Goal: Information Seeking & Learning: Learn about a topic

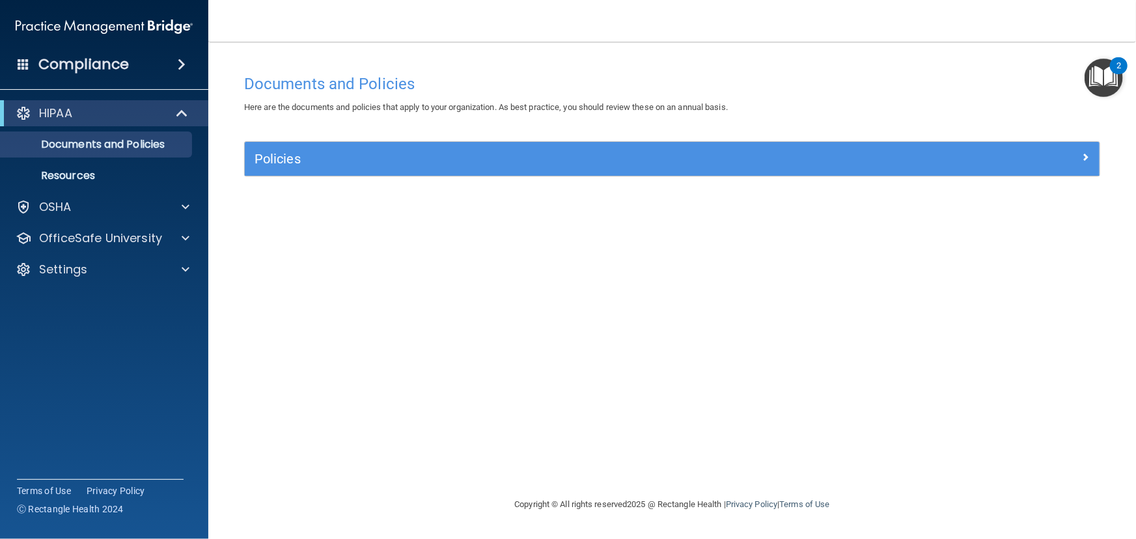
click at [1106, 74] on img "Open Resource Center, 2 new notifications" at bounding box center [1104, 78] width 38 height 38
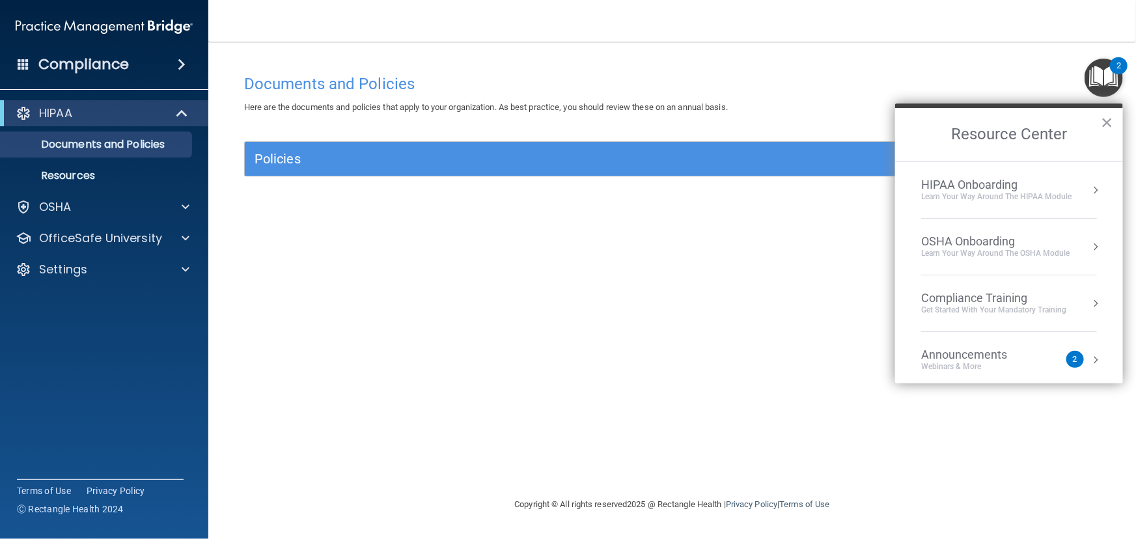
click at [1073, 359] on div "2" at bounding box center [1075, 359] width 5 height 0
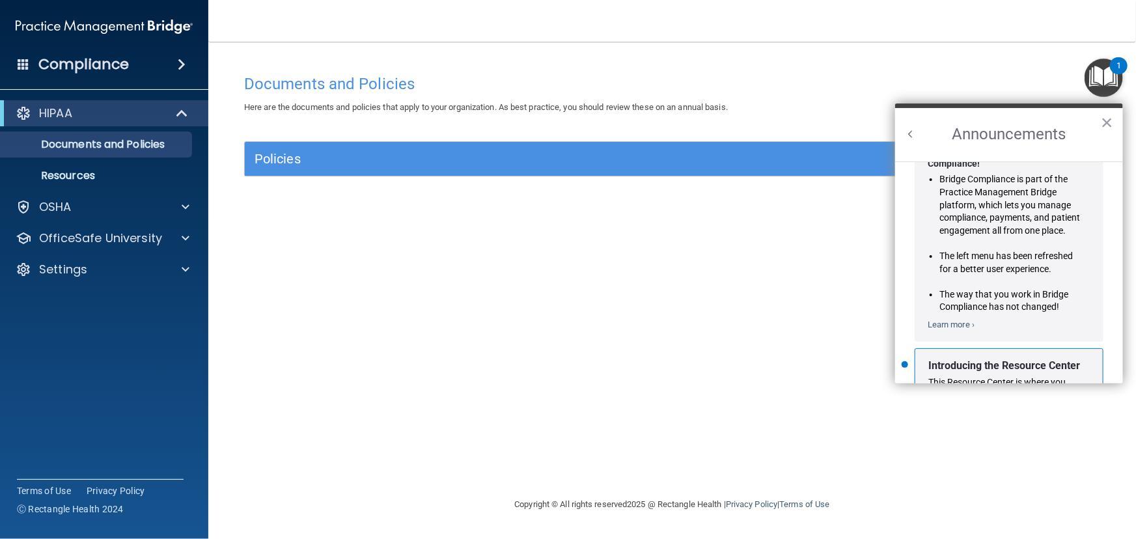
scroll to position [213, 0]
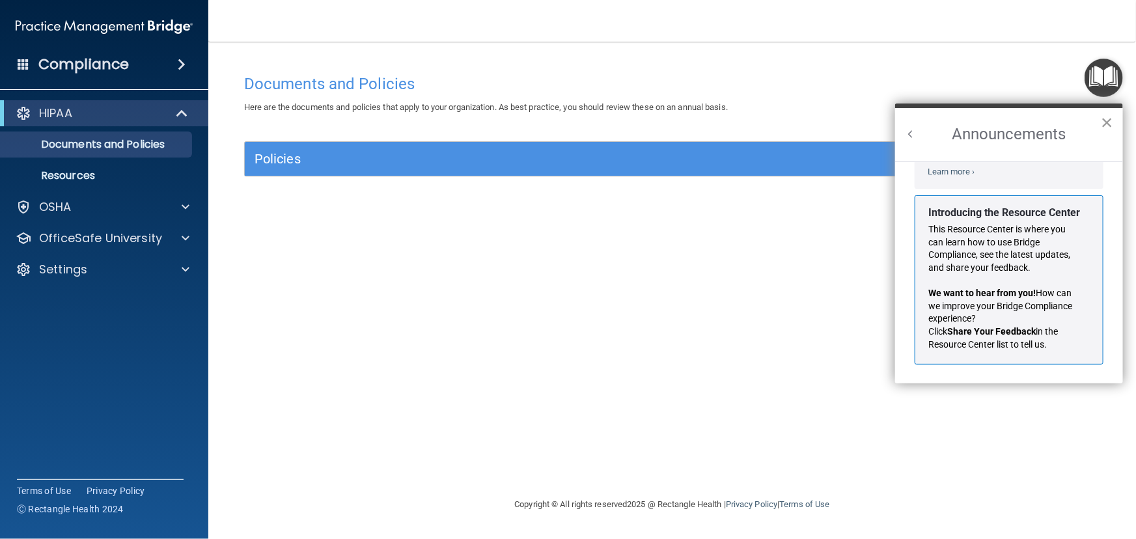
click at [1108, 122] on button "×" at bounding box center [1107, 122] width 12 height 21
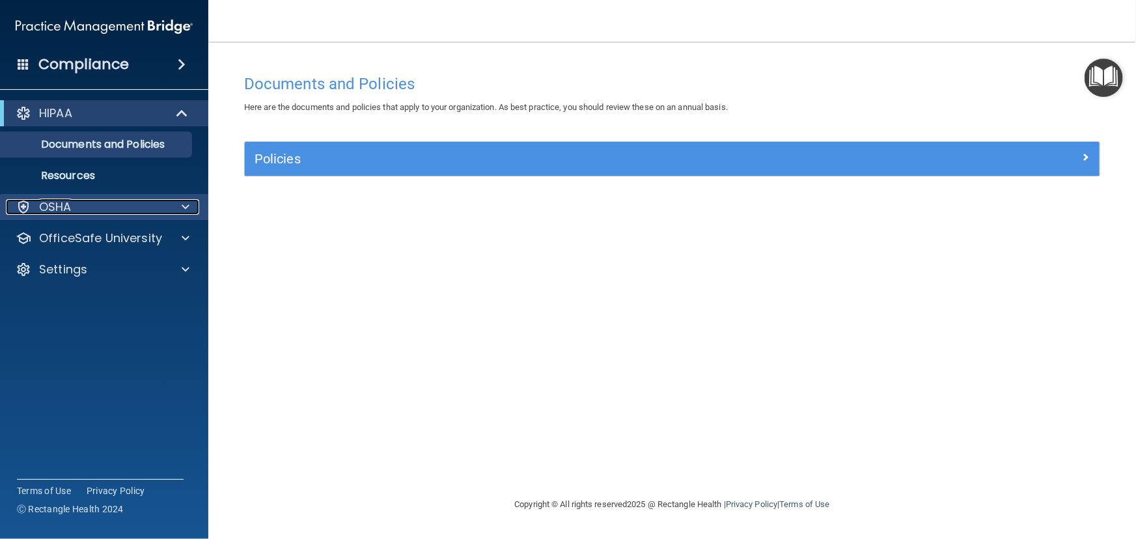
click at [76, 208] on div "OSHA" at bounding box center [87, 207] width 162 height 16
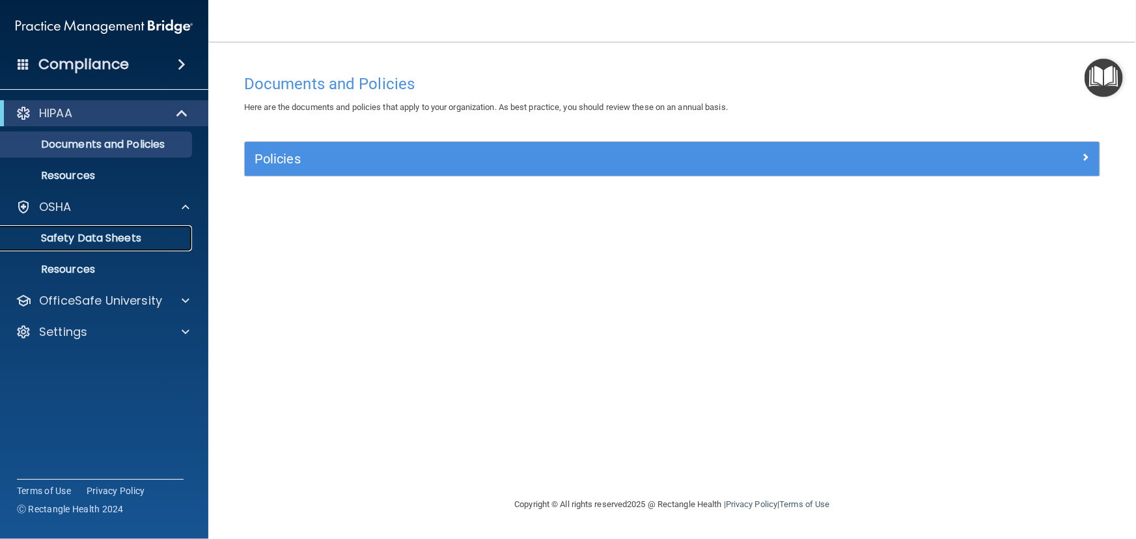
click at [87, 241] on p "Safety Data Sheets" at bounding box center [97, 238] width 178 height 13
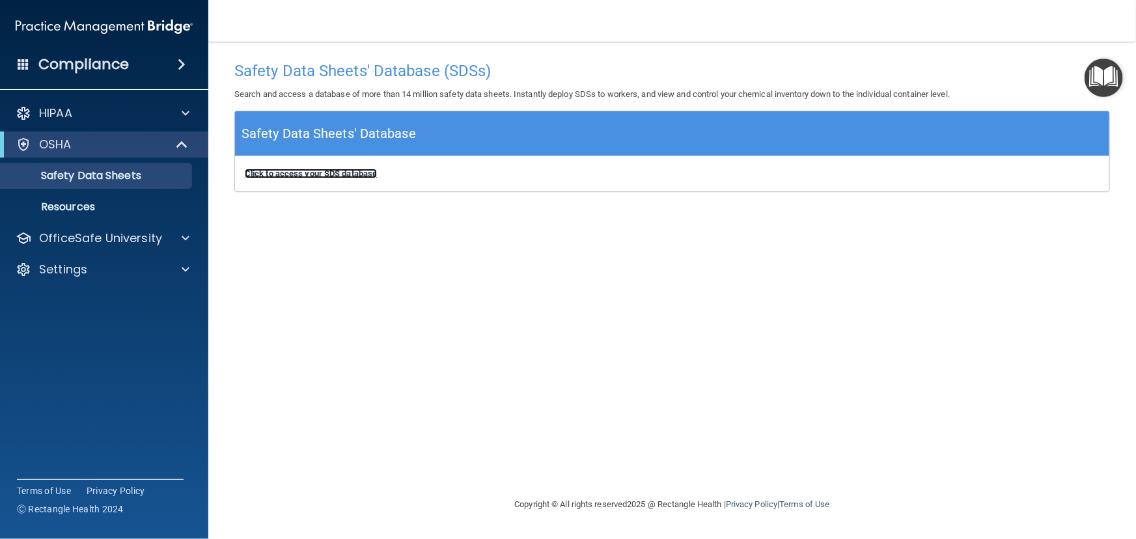
click at [334, 172] on b "Click to access your SDS database" at bounding box center [311, 174] width 132 height 10
click at [89, 145] on div "OSHA" at bounding box center [86, 145] width 161 height 16
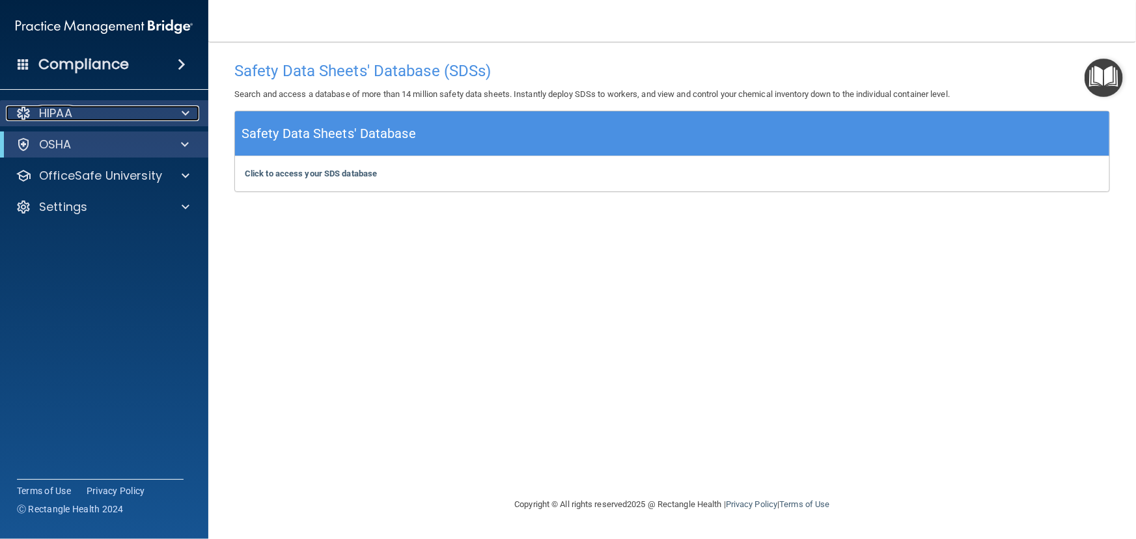
click at [105, 117] on div "HIPAA" at bounding box center [87, 113] width 162 height 16
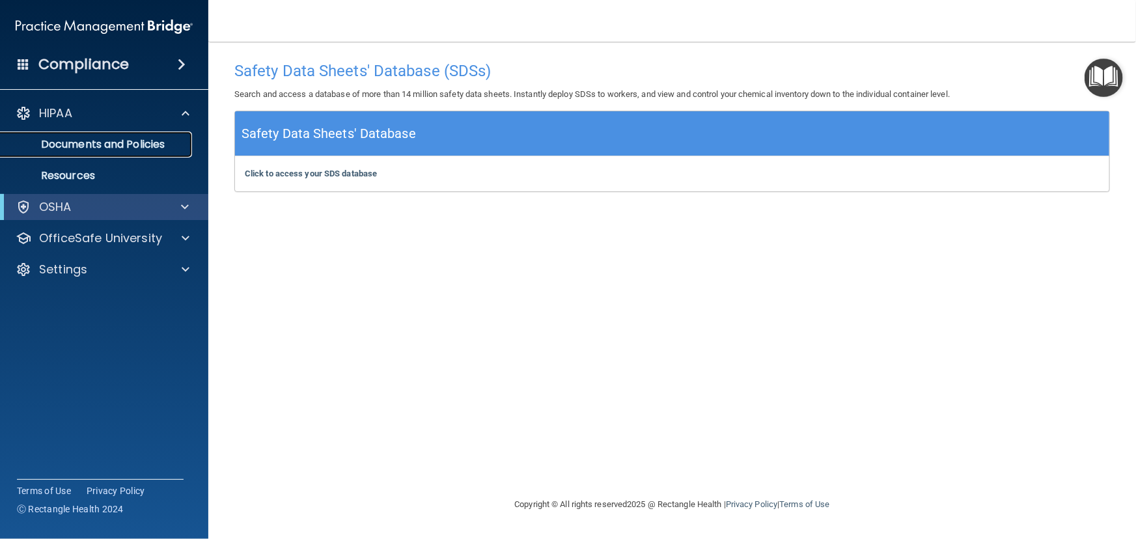
click at [101, 145] on p "Documents and Policies" at bounding box center [97, 144] width 178 height 13
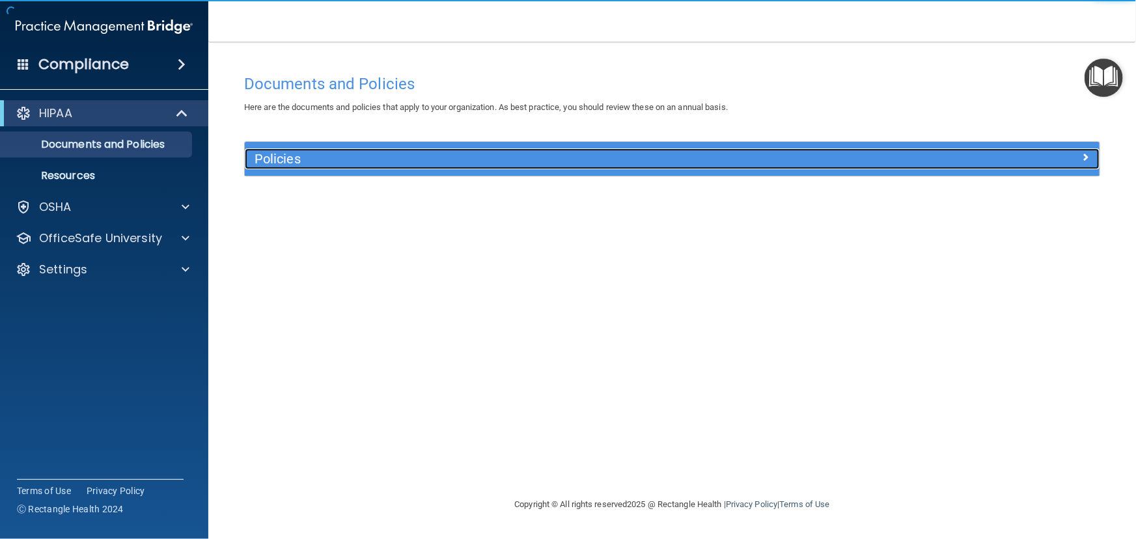
click at [316, 160] on h5 "Policies" at bounding box center [566, 159] width 622 height 14
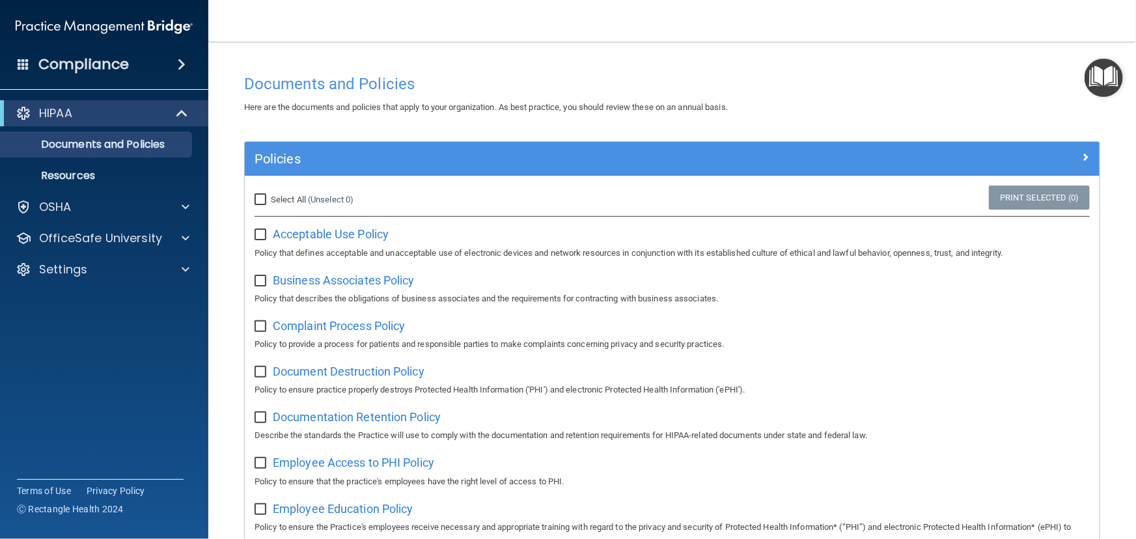
click at [264, 233] on input "checkbox" at bounding box center [262, 235] width 15 height 10
click at [303, 234] on span "Acceptable Use Policy" at bounding box center [331, 234] width 116 height 14
click at [260, 236] on input "checkbox" at bounding box center [262, 235] width 15 height 10
checkbox input "false"
click at [85, 176] on p "Resources" at bounding box center [97, 175] width 178 height 13
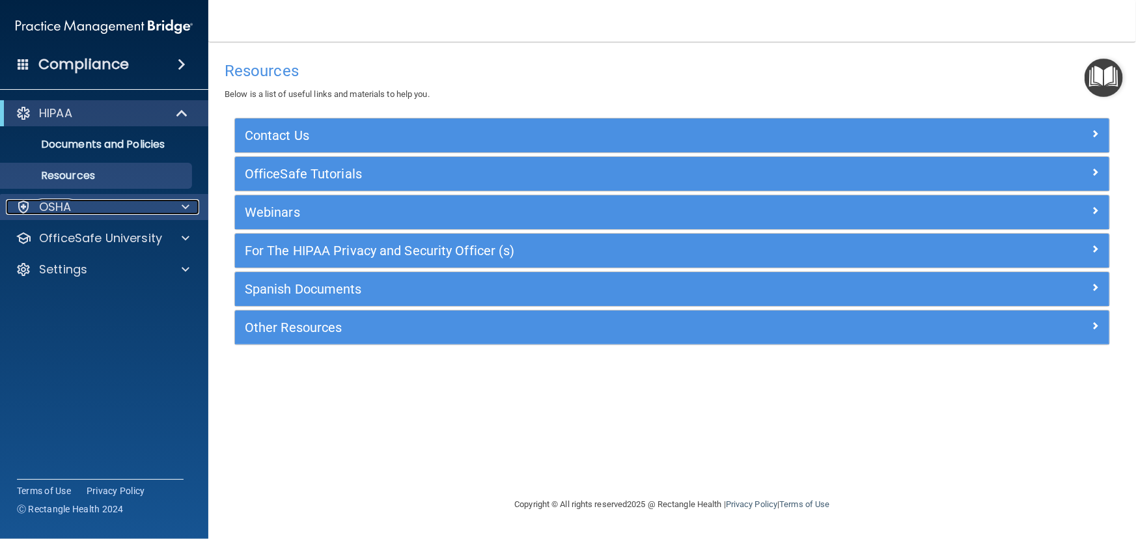
click at [63, 208] on p "OSHA" at bounding box center [55, 207] width 33 height 16
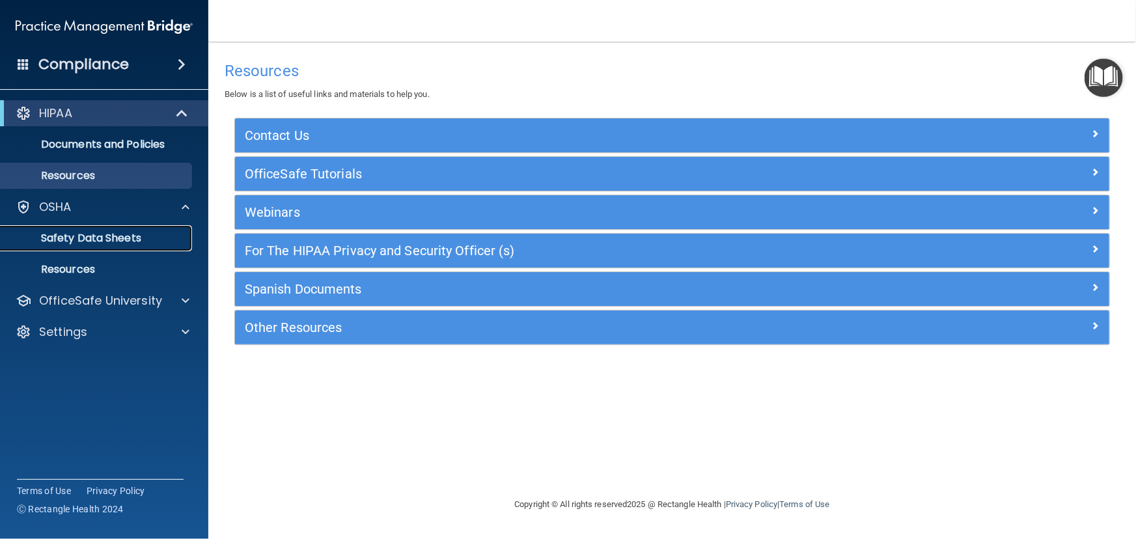
click at [74, 236] on p "Safety Data Sheets" at bounding box center [97, 238] width 178 height 13
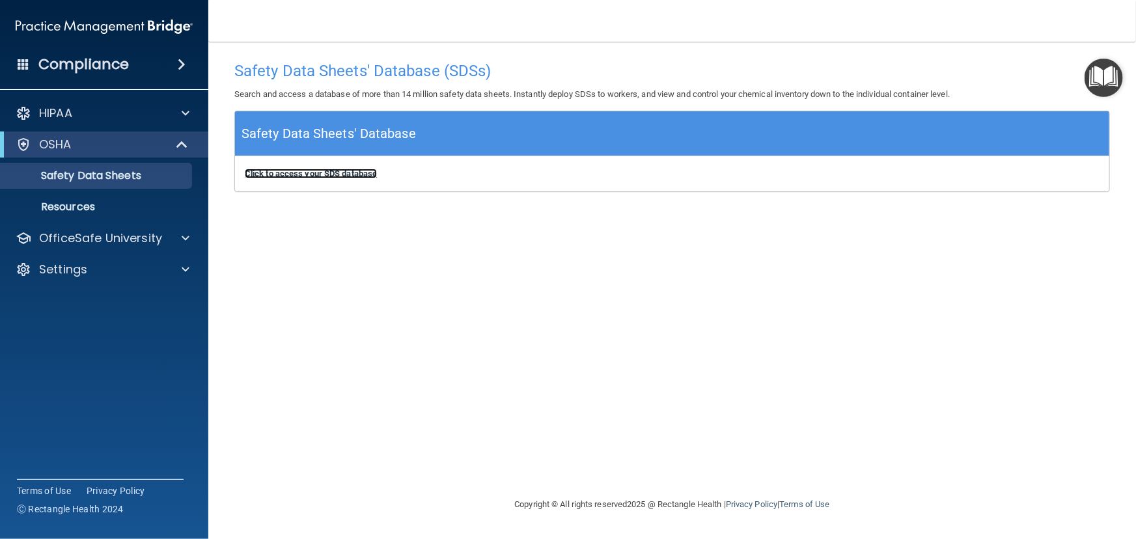
click at [309, 176] on b "Click to access your SDS database" at bounding box center [311, 174] width 132 height 10
click at [150, 61] on div "Compliance" at bounding box center [104, 64] width 208 height 29
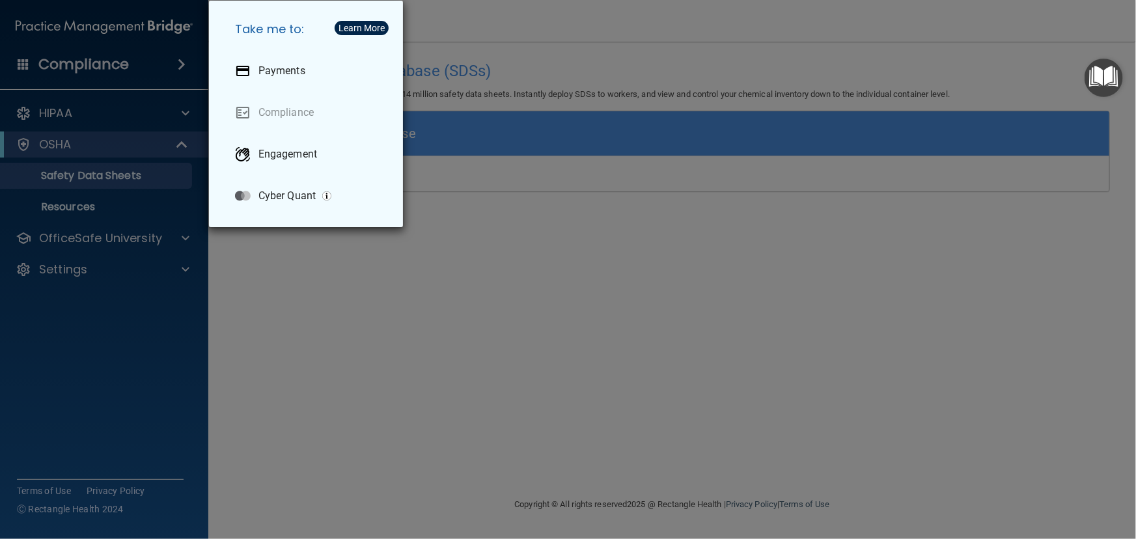
click at [105, 118] on div "Take me to: Payments Compliance Engagement Cyber Quant" at bounding box center [568, 269] width 1136 height 539
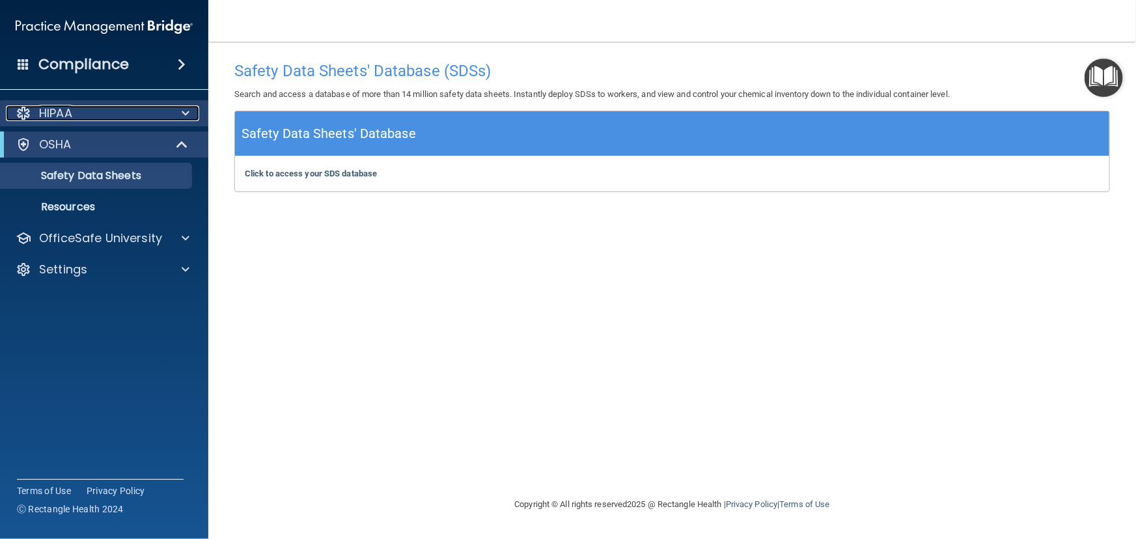
click at [107, 117] on div "HIPAA" at bounding box center [87, 113] width 162 height 16
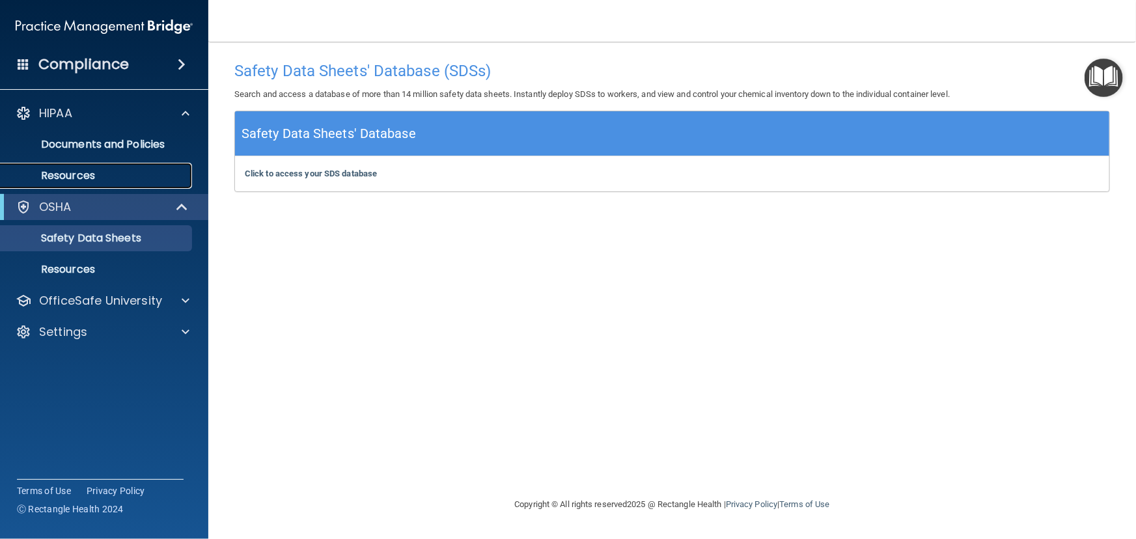
click at [90, 176] on p "Resources" at bounding box center [97, 175] width 178 height 13
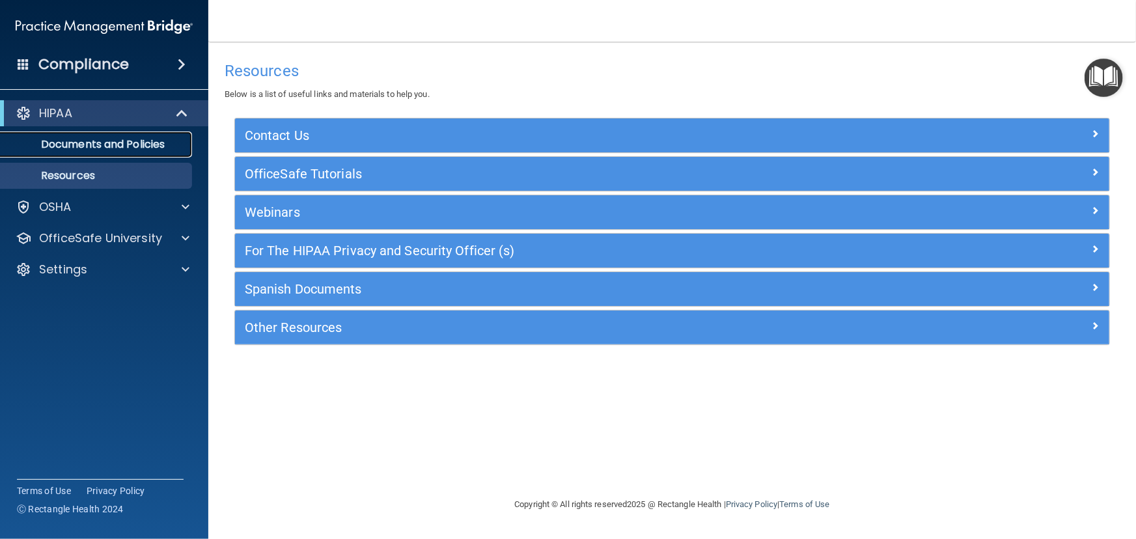
click at [99, 147] on p "Documents and Policies" at bounding box center [97, 144] width 178 height 13
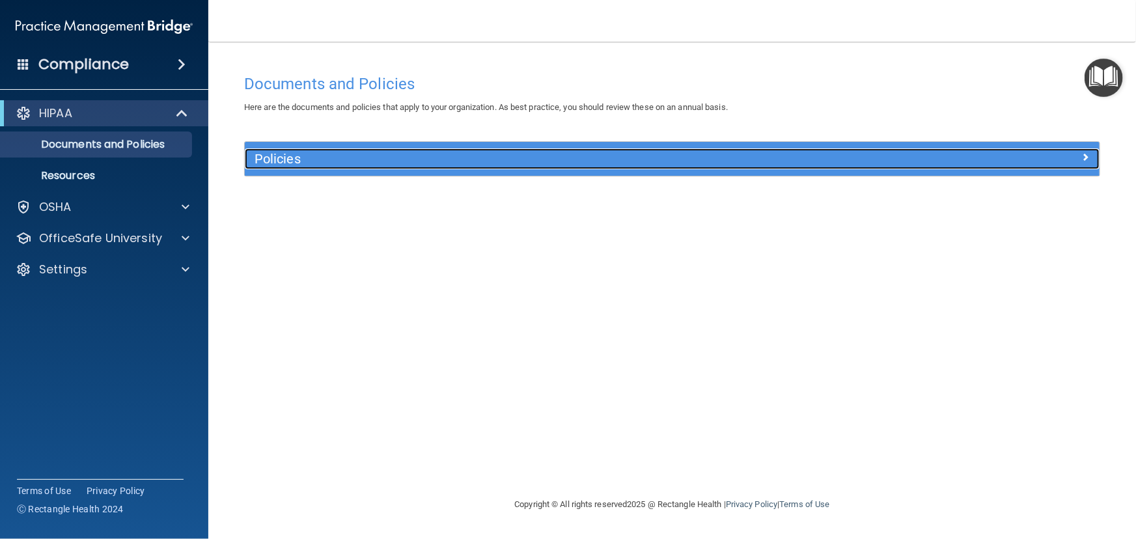
click at [286, 162] on h5 "Policies" at bounding box center [566, 159] width 622 height 14
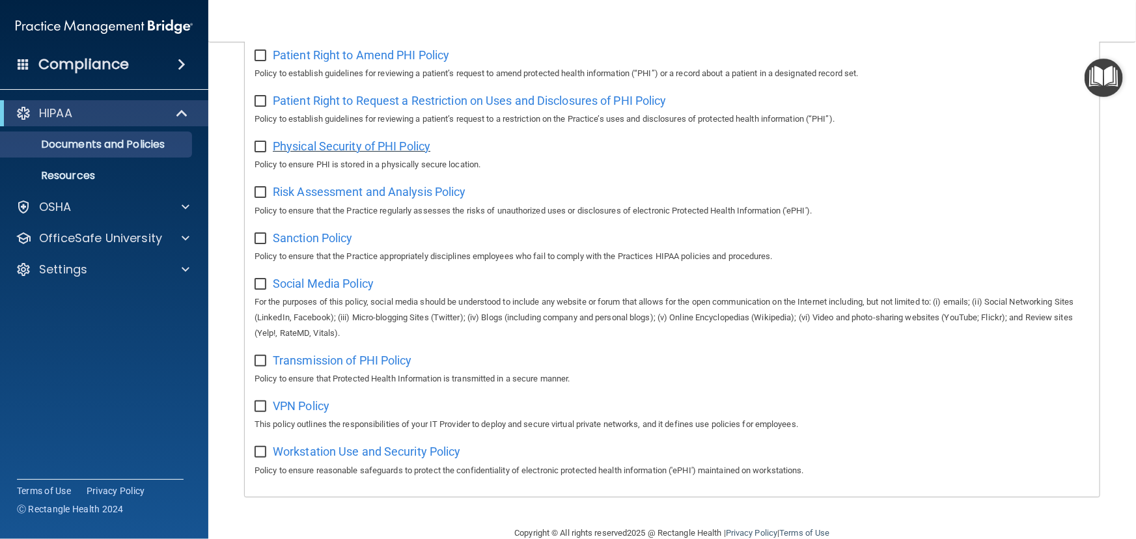
scroll to position [772, 0]
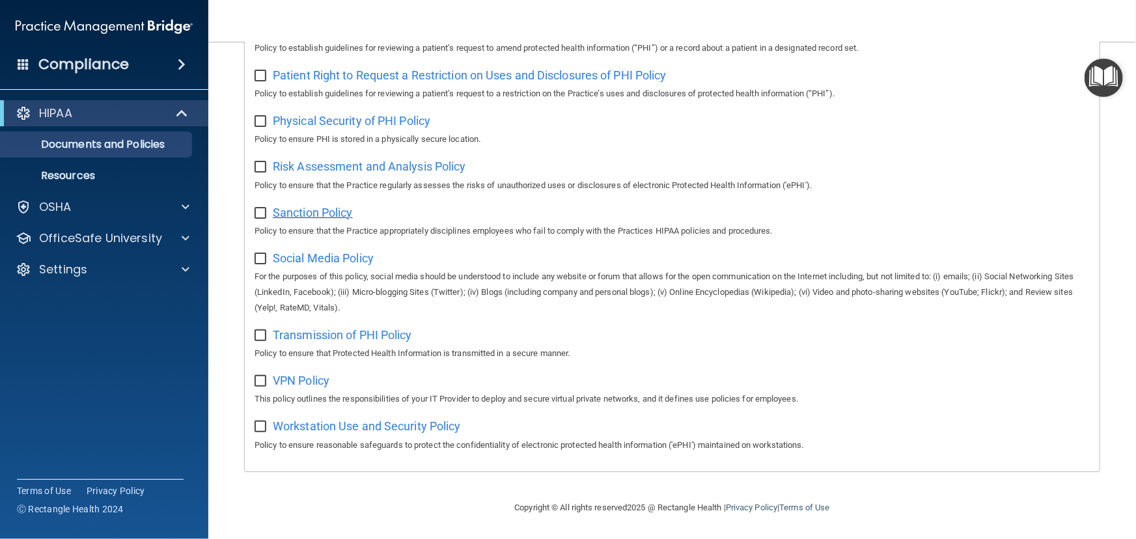
click at [304, 211] on span "Sanction Policy" at bounding box center [313, 213] width 80 height 14
click at [341, 333] on span "Transmission of PHI Policy" at bounding box center [342, 335] width 139 height 14
